Goal: Task Accomplishment & Management: Use online tool/utility

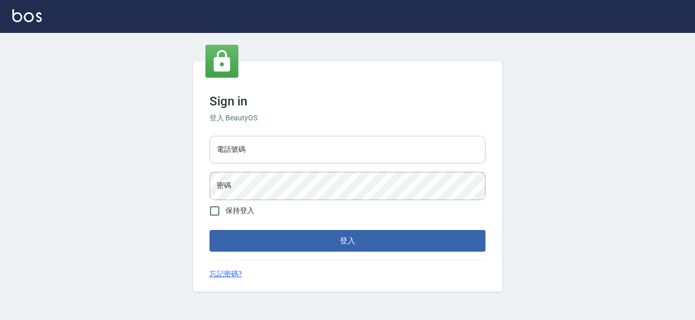
click at [299, 151] on input "電話號碼" at bounding box center [347, 150] width 276 height 28
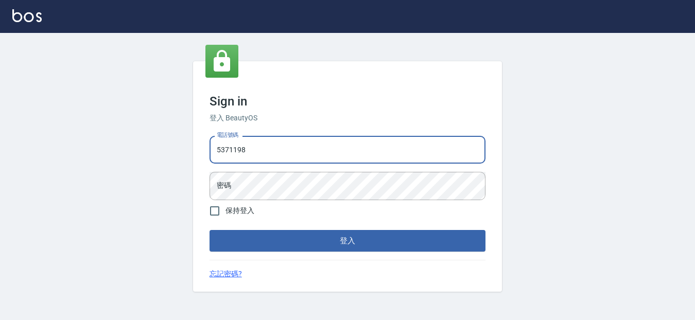
type input "5371198"
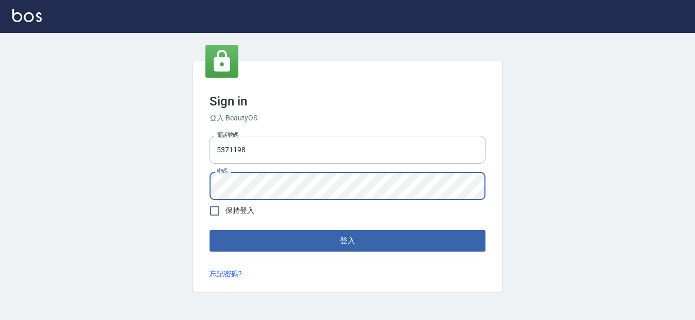
click at [209, 230] on button "登入" at bounding box center [347, 241] width 276 height 22
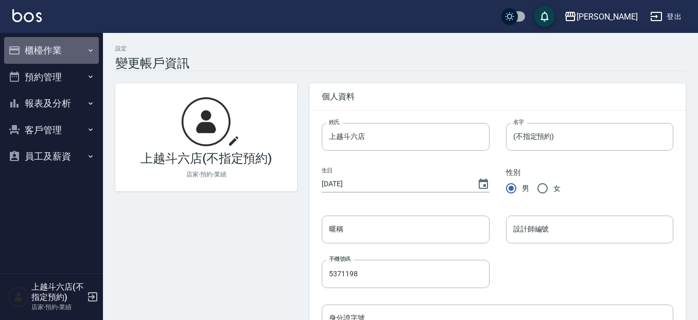
click at [68, 50] on button "櫃檯作業" at bounding box center [51, 50] width 95 height 27
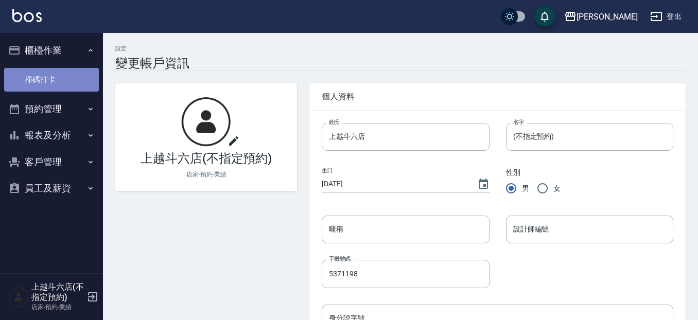
click at [69, 76] on link "掃碼打卡" at bounding box center [51, 80] width 95 height 24
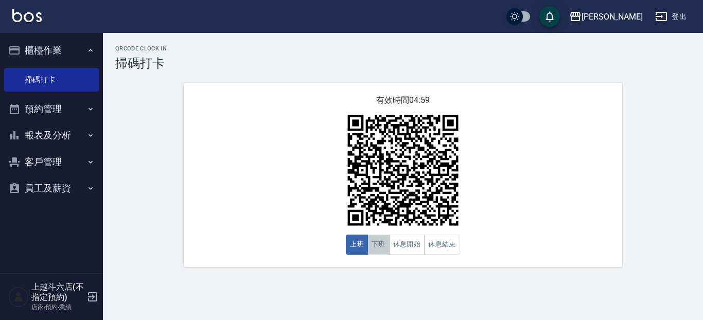
click at [367, 249] on button "下班" at bounding box center [378, 245] width 22 height 20
